Goal: Information Seeking & Learning: Learn about a topic

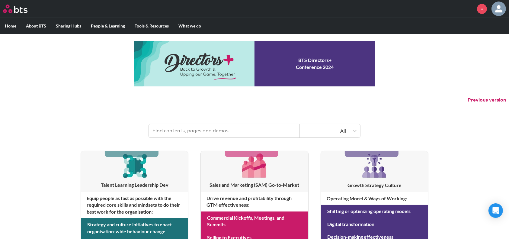
click at [199, 126] on input "text" at bounding box center [224, 130] width 151 height 13
type input "executive presence"
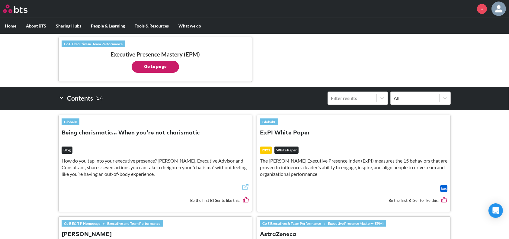
scroll to position [134, 0]
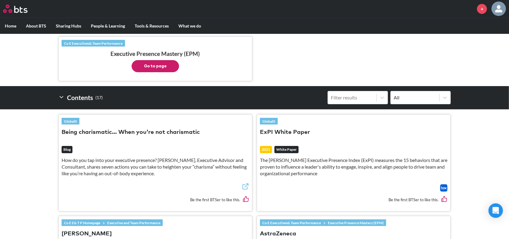
drag, startPoint x: 289, startPoint y: 149, endPoint x: 257, endPoint y: 147, distance: 32.4
click at [257, 147] on div "GlobalX ExPI White Paper 2021 White Paper The Bates Executive Presence Index (E…" at bounding box center [354, 162] width 194 height 97
click at [287, 129] on button "ExPI White Paper" at bounding box center [285, 132] width 50 height 8
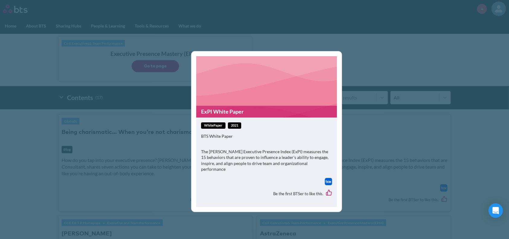
click at [328, 181] on img at bounding box center [328, 181] width 7 height 7
click at [338, 145] on div "ExPI White Paper whitePaper 2021 BTS White Paper The Bates Executive Presence I…" at bounding box center [266, 131] width 151 height 161
click at [384, 153] on div "ExPI White Paper whitePaper 2021 BTS White Paper The Bates Executive Presence I…" at bounding box center [254, 119] width 509 height 239
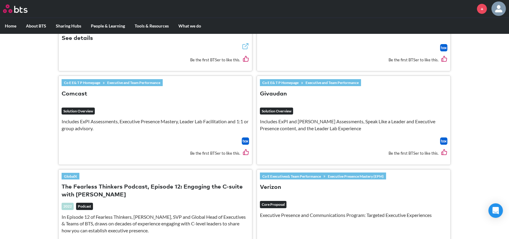
scroll to position [400, 0]
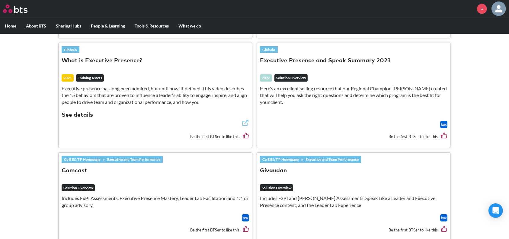
click at [79, 116] on button "See details" at bounding box center [77, 115] width 31 height 8
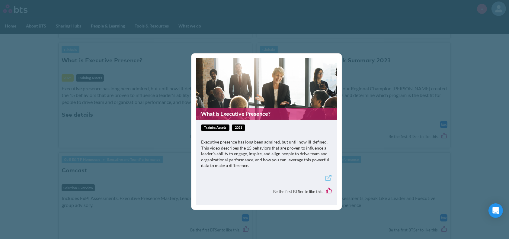
click at [257, 121] on div "trainingAssets 2021 Executive presence has long been admired, but until now ill…" at bounding box center [266, 162] width 141 height 85
click at [216, 100] on figure "What is Executive Presence?" at bounding box center [266, 88] width 141 height 61
click at [220, 111] on link "What is Executive Presence?" at bounding box center [266, 114] width 141 height 12
click at [159, 169] on div "What is Executive Presence? trainingAssets 2021 Executive presence has long bee…" at bounding box center [254, 119] width 509 height 239
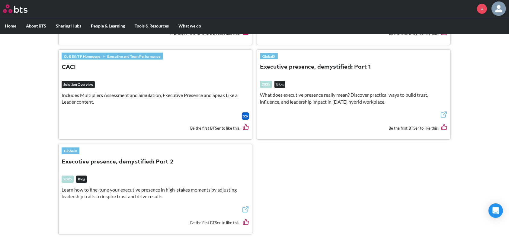
scroll to position [1013, 0]
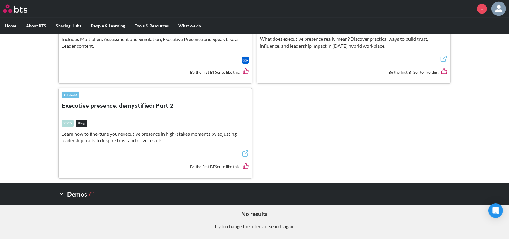
click at [70, 93] on link "GlobalX" at bounding box center [71, 95] width 18 height 7
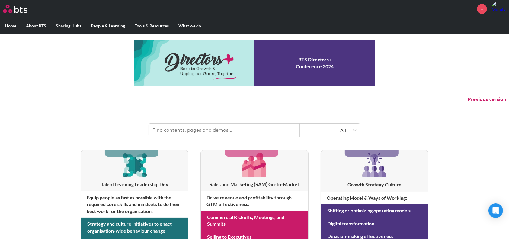
scroll to position [1, 0]
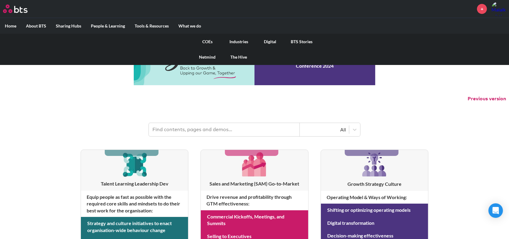
click at [206, 41] on link "COEs" at bounding box center [207, 42] width 31 height 16
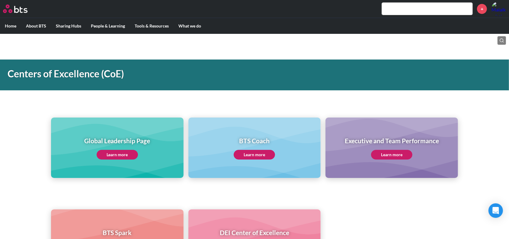
click at [402, 12] on input "text" at bounding box center [427, 9] width 91 height 12
